Goal: Navigation & Orientation: Go to known website

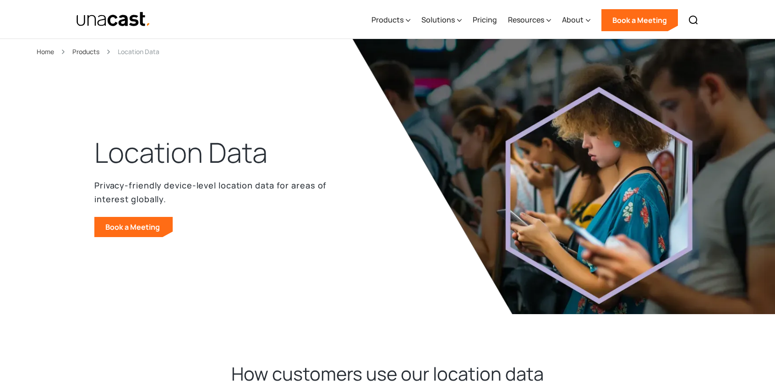
click at [105, 12] on img "home" at bounding box center [113, 19] width 75 height 16
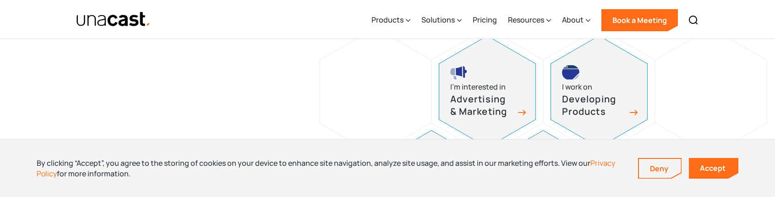
scroll to position [412, 0]
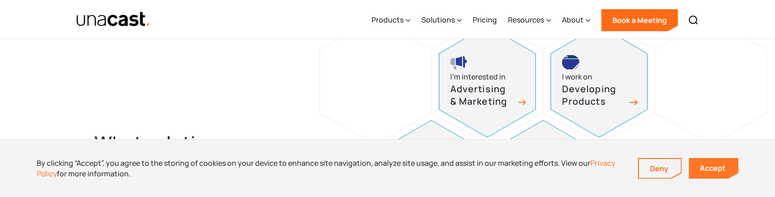
click at [703, 168] on link "Accept" at bounding box center [713, 168] width 49 height 21
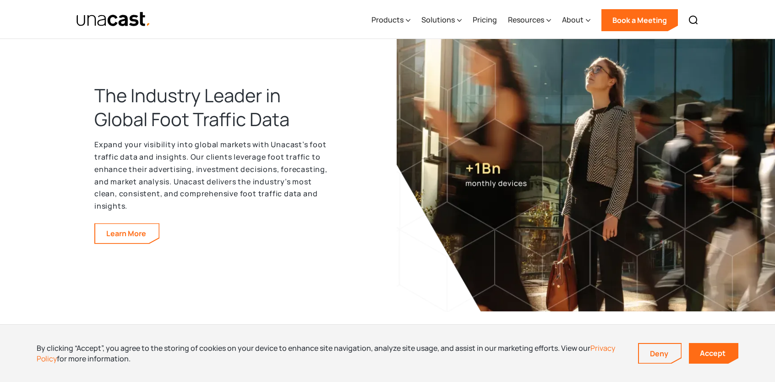
click at [129, 24] on img "home" at bounding box center [113, 19] width 75 height 16
